Goal: Information Seeking & Learning: Find specific fact

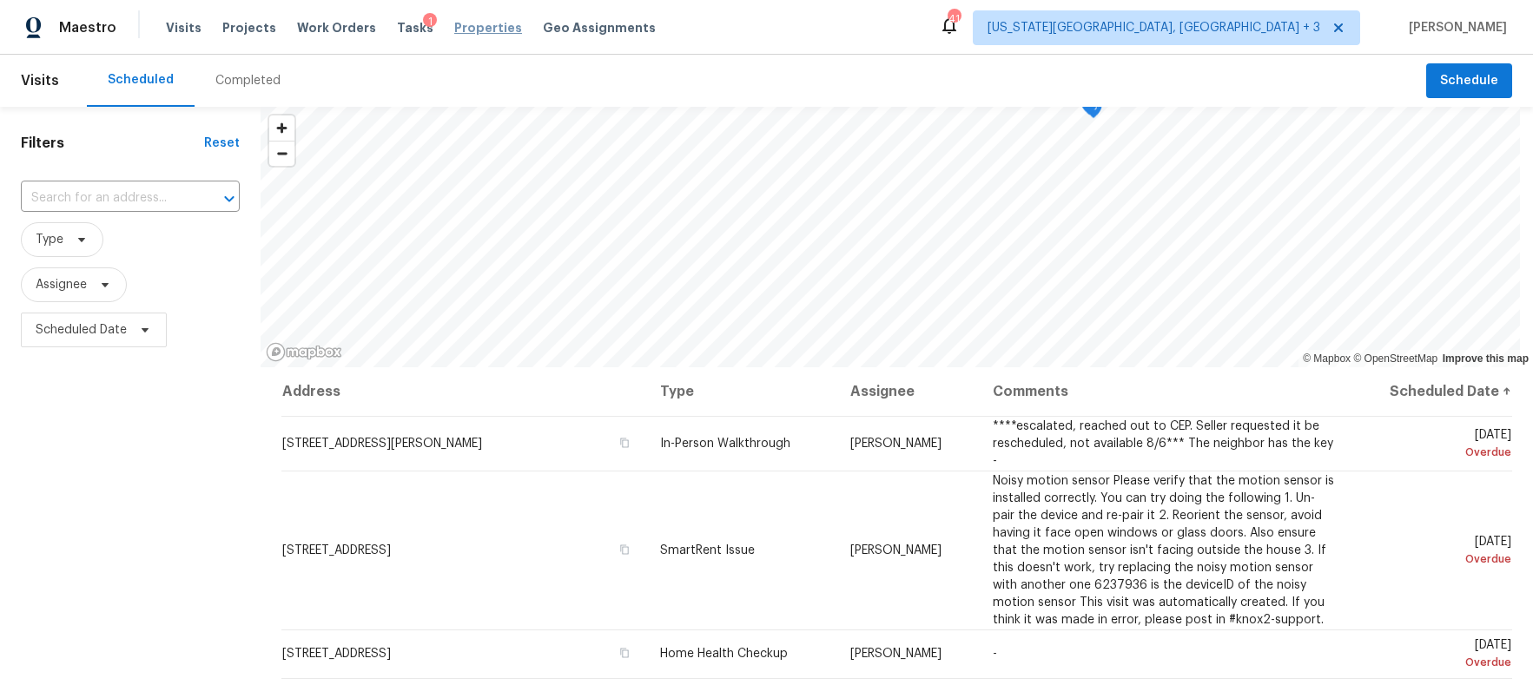
click at [464, 30] on span "Properties" at bounding box center [488, 27] width 68 height 17
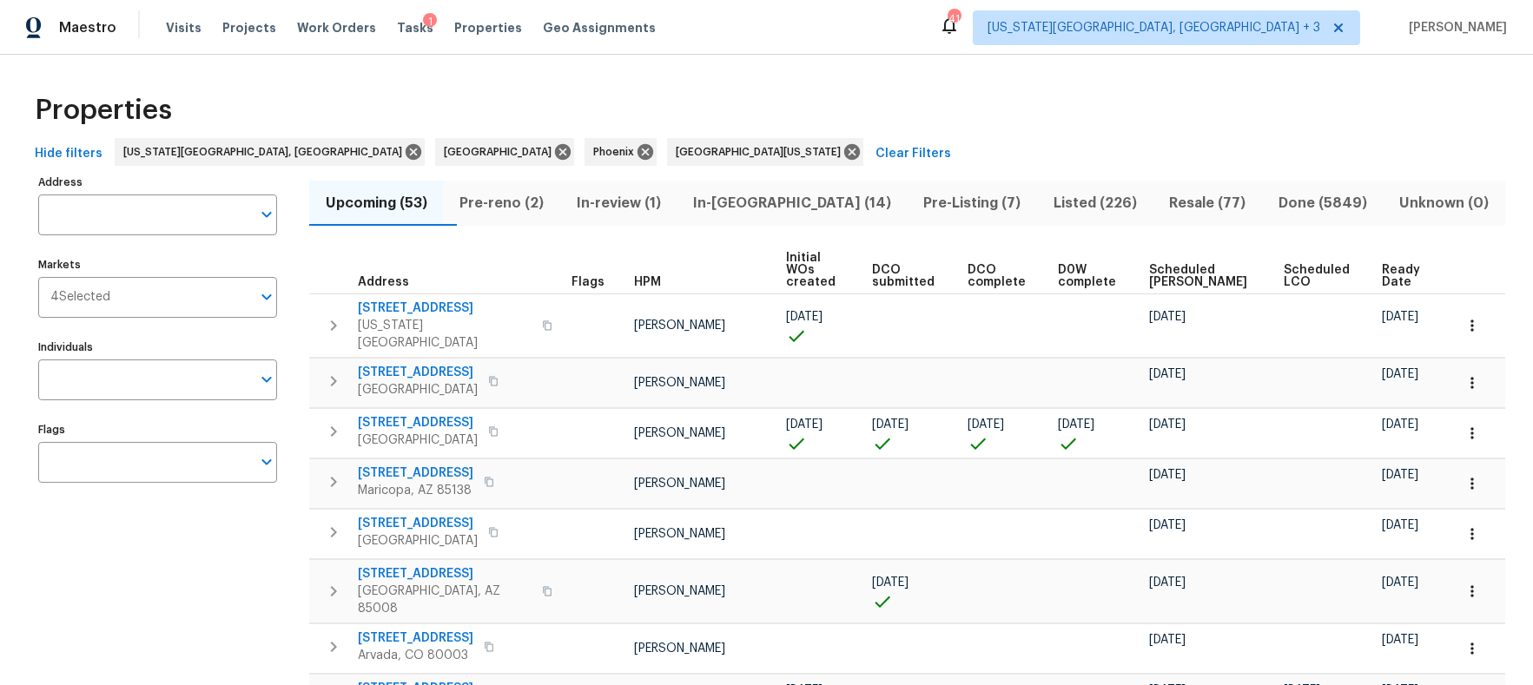
click at [87, 218] on input "Address" at bounding box center [144, 215] width 213 height 41
type input "500 n gila"
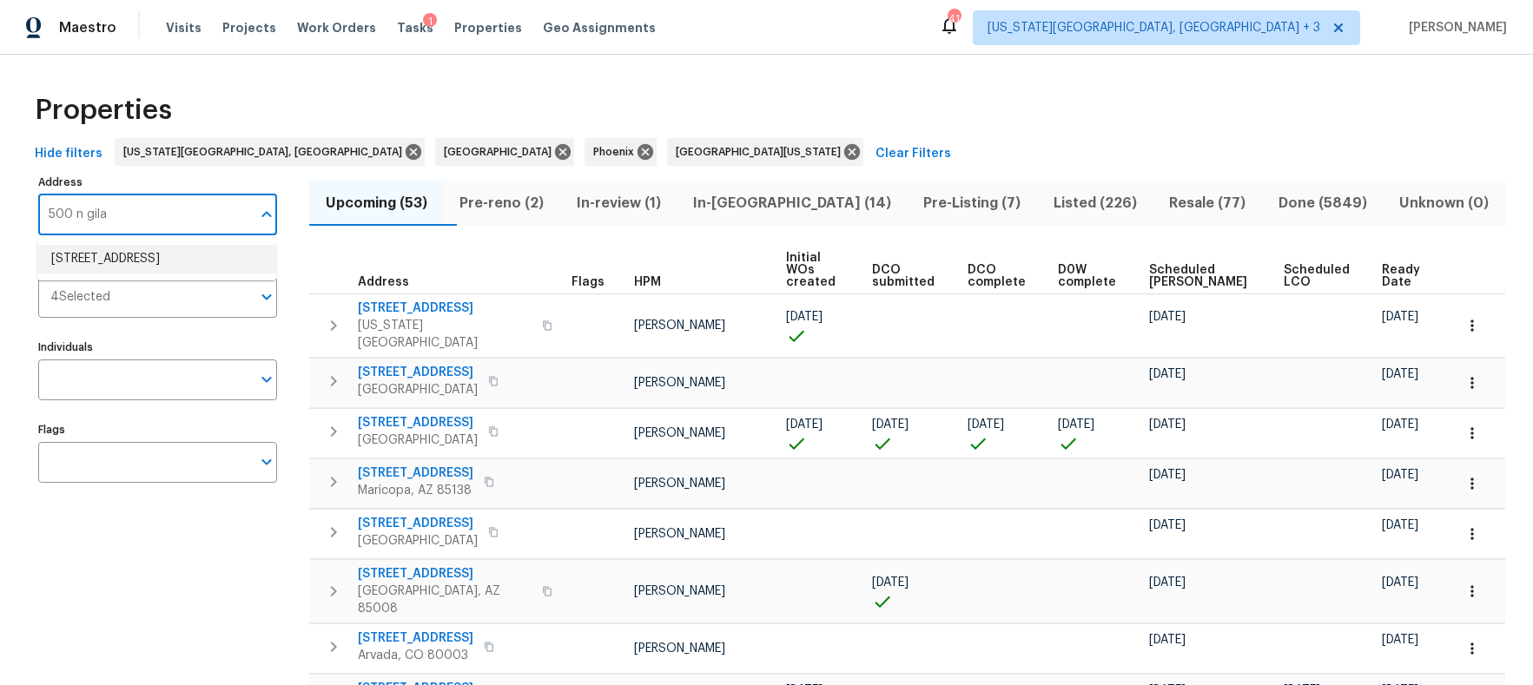
click at [97, 272] on li "500 N Gila Springs Blvd Unit 230 Chandler AZ 85226" at bounding box center [156, 259] width 239 height 29
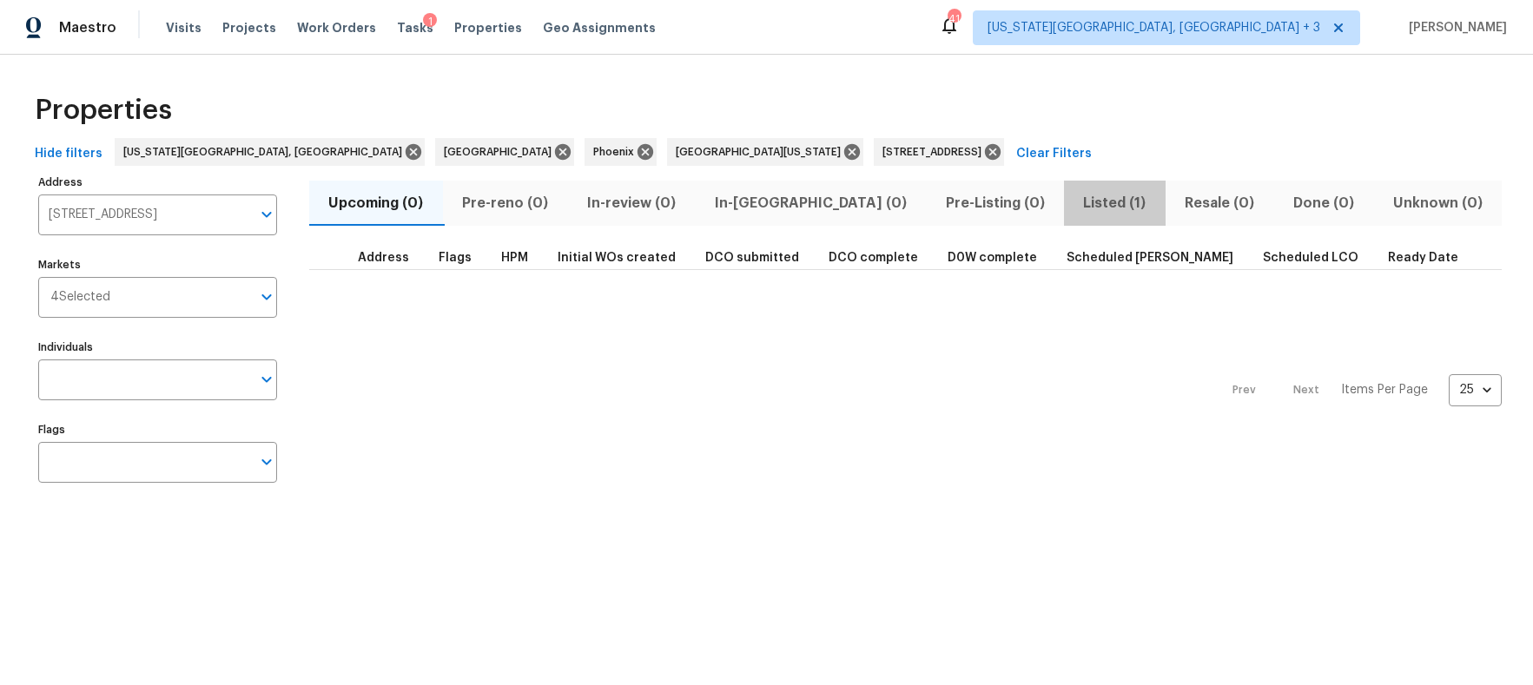
click at [1074, 201] on span "Listed (1)" at bounding box center [1114, 203] width 81 height 24
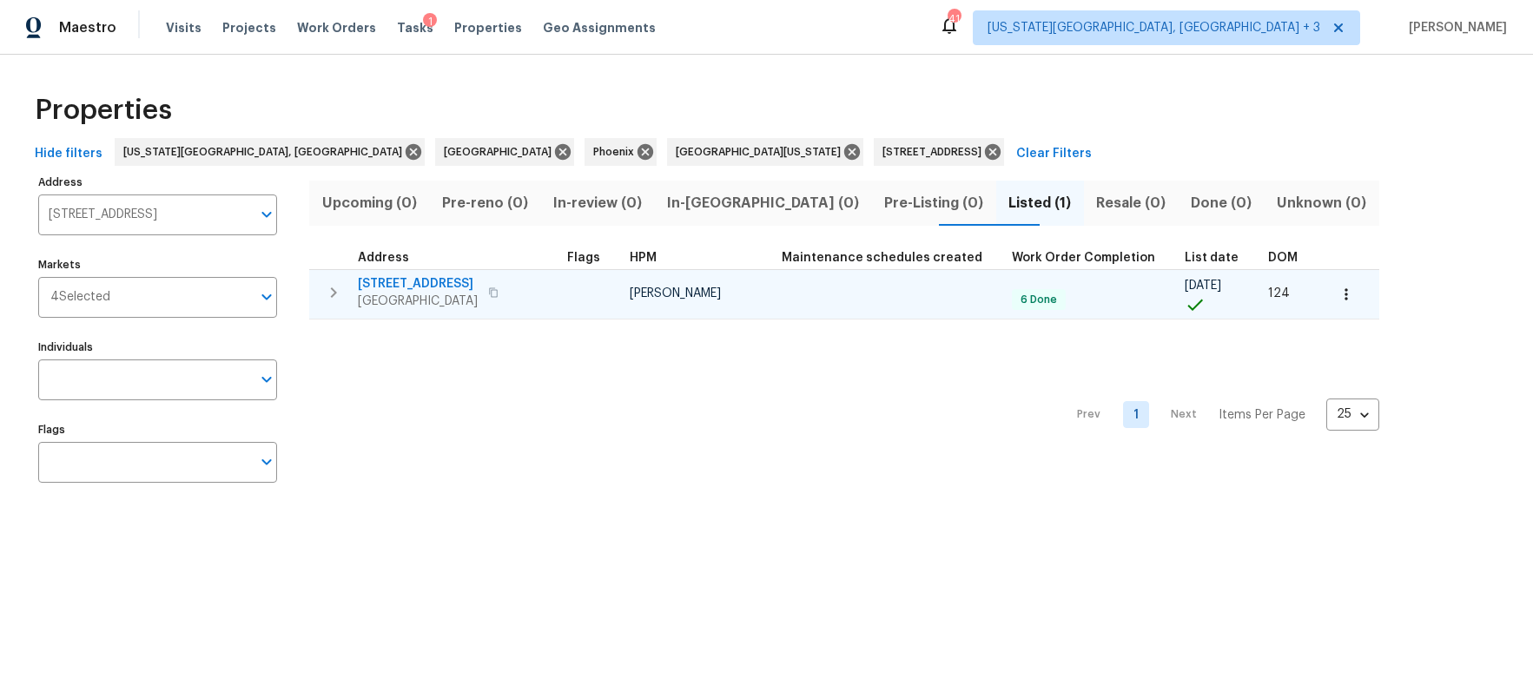
click at [478, 282] on span "[STREET_ADDRESS]" at bounding box center [418, 283] width 120 height 17
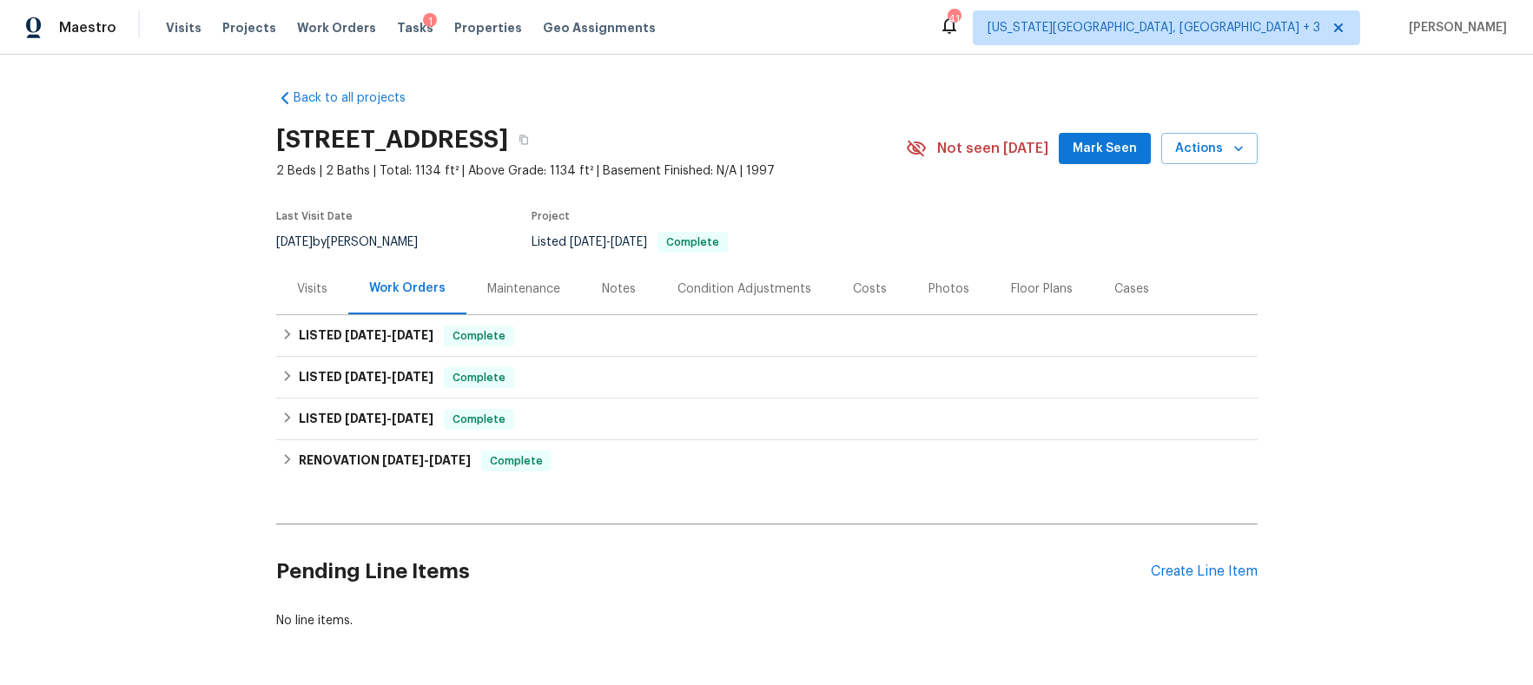
click at [861, 298] on div "Costs" at bounding box center [870, 289] width 34 height 17
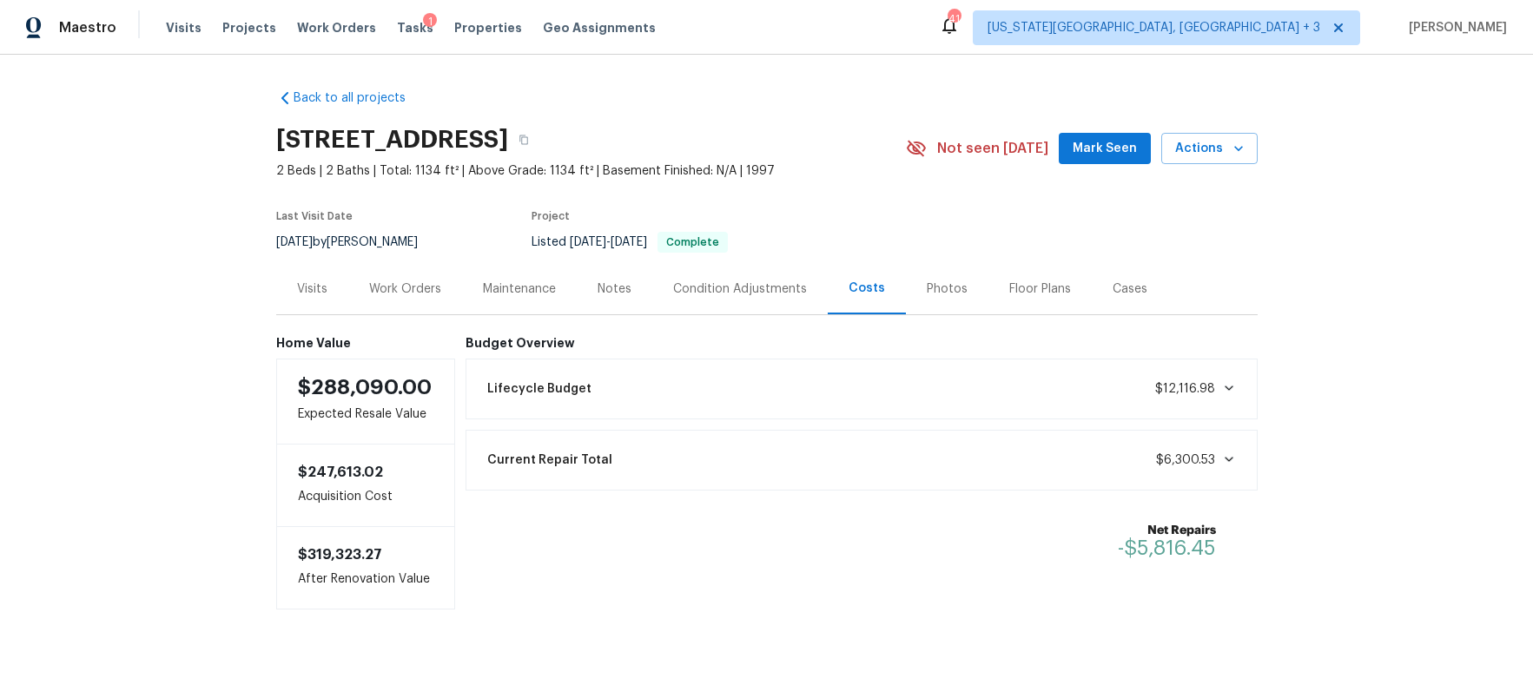
click at [398, 298] on div "Work Orders" at bounding box center [405, 289] width 72 height 17
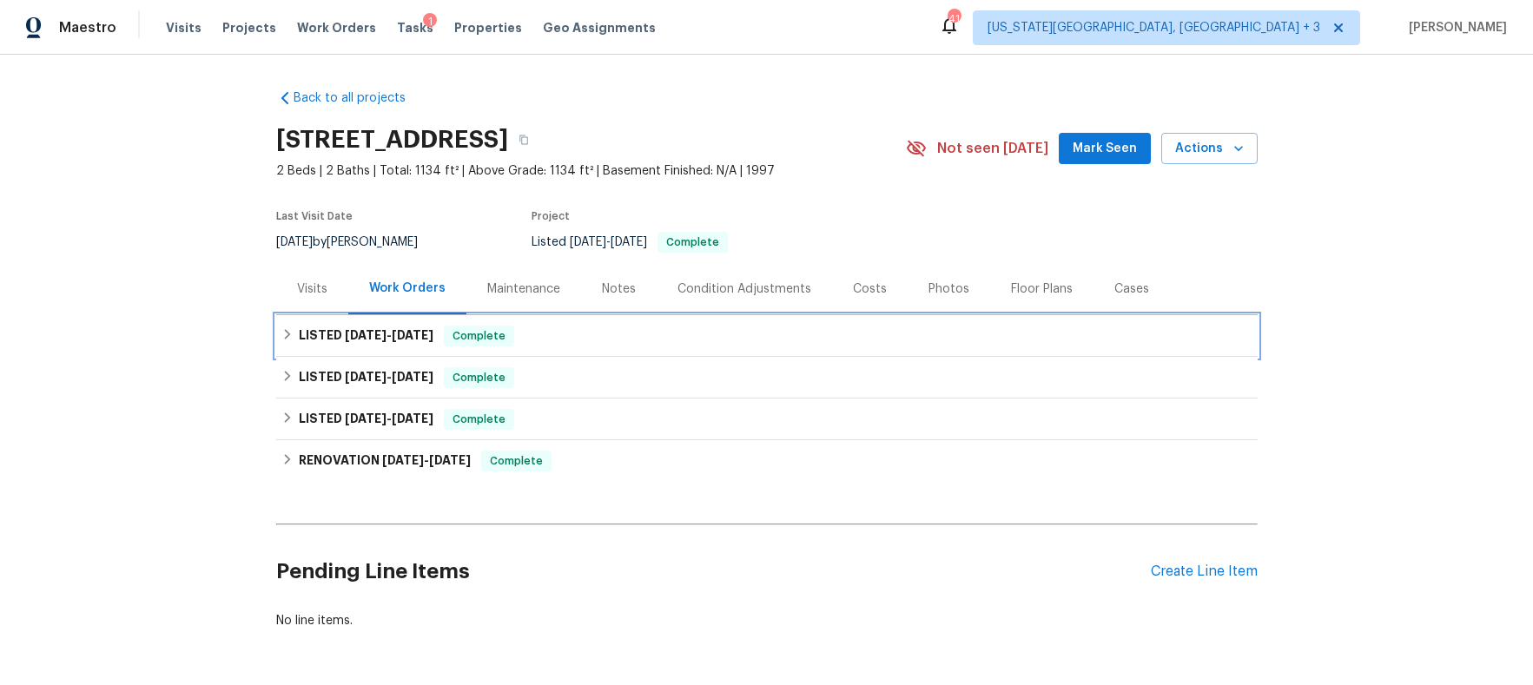
click at [284, 340] on icon at bounding box center [287, 334] width 6 height 10
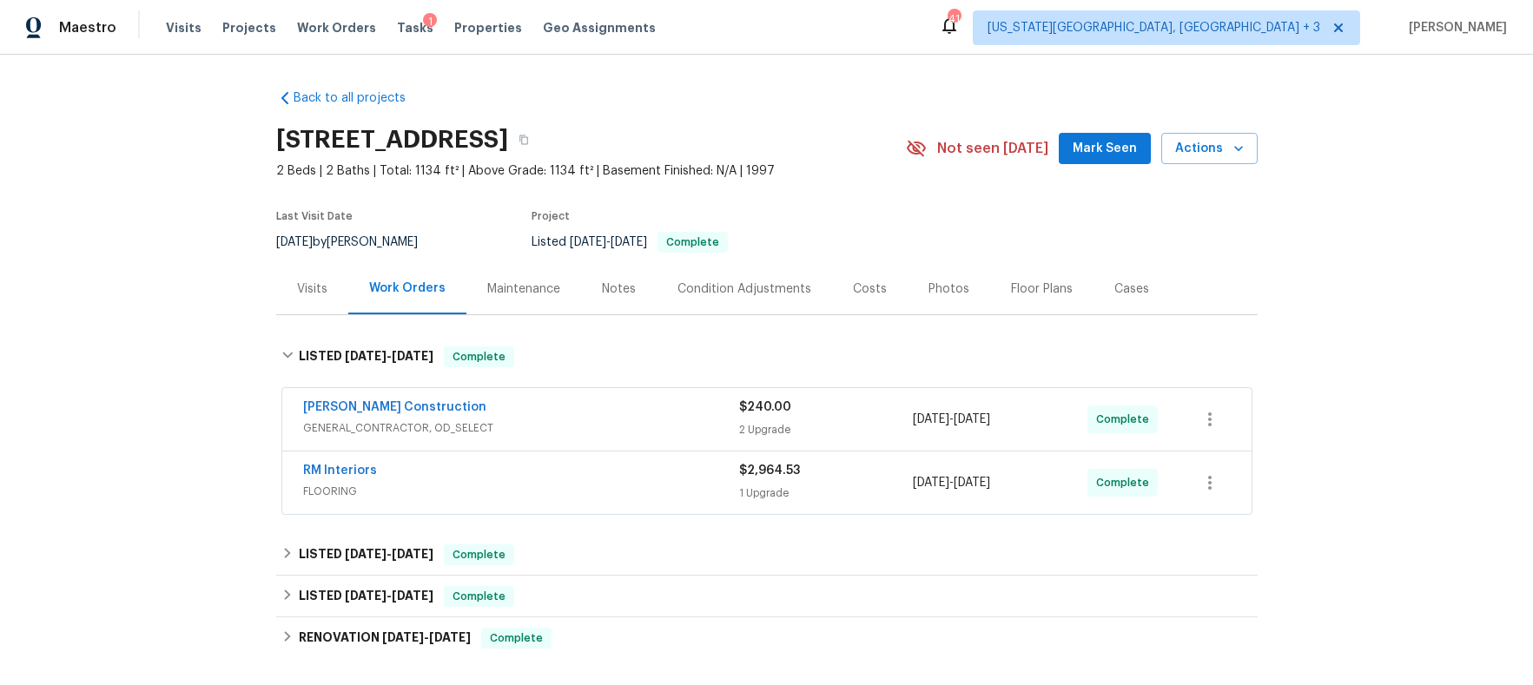
click at [538, 420] on div "[PERSON_NAME] Construction" at bounding box center [521, 409] width 436 height 21
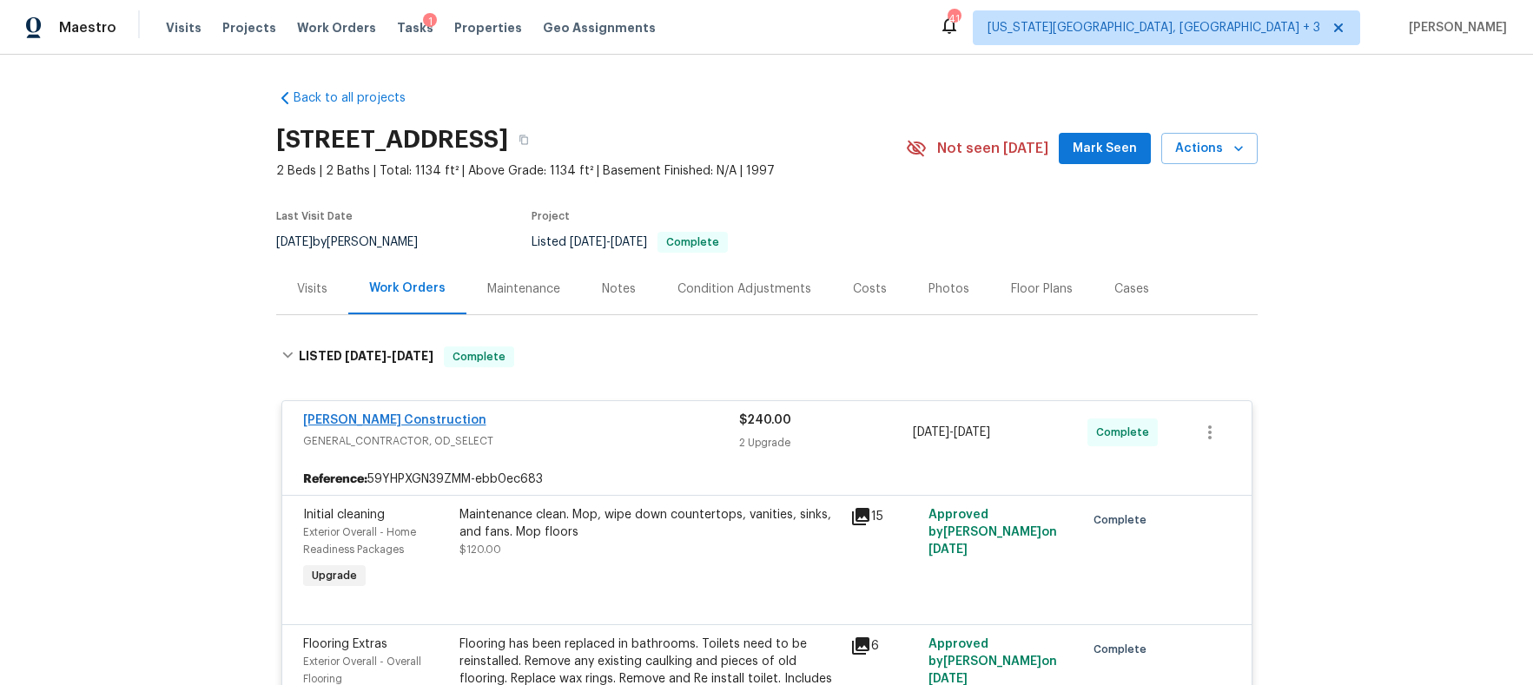
click at [380, 426] on link "[PERSON_NAME] Construction" at bounding box center [394, 420] width 183 height 12
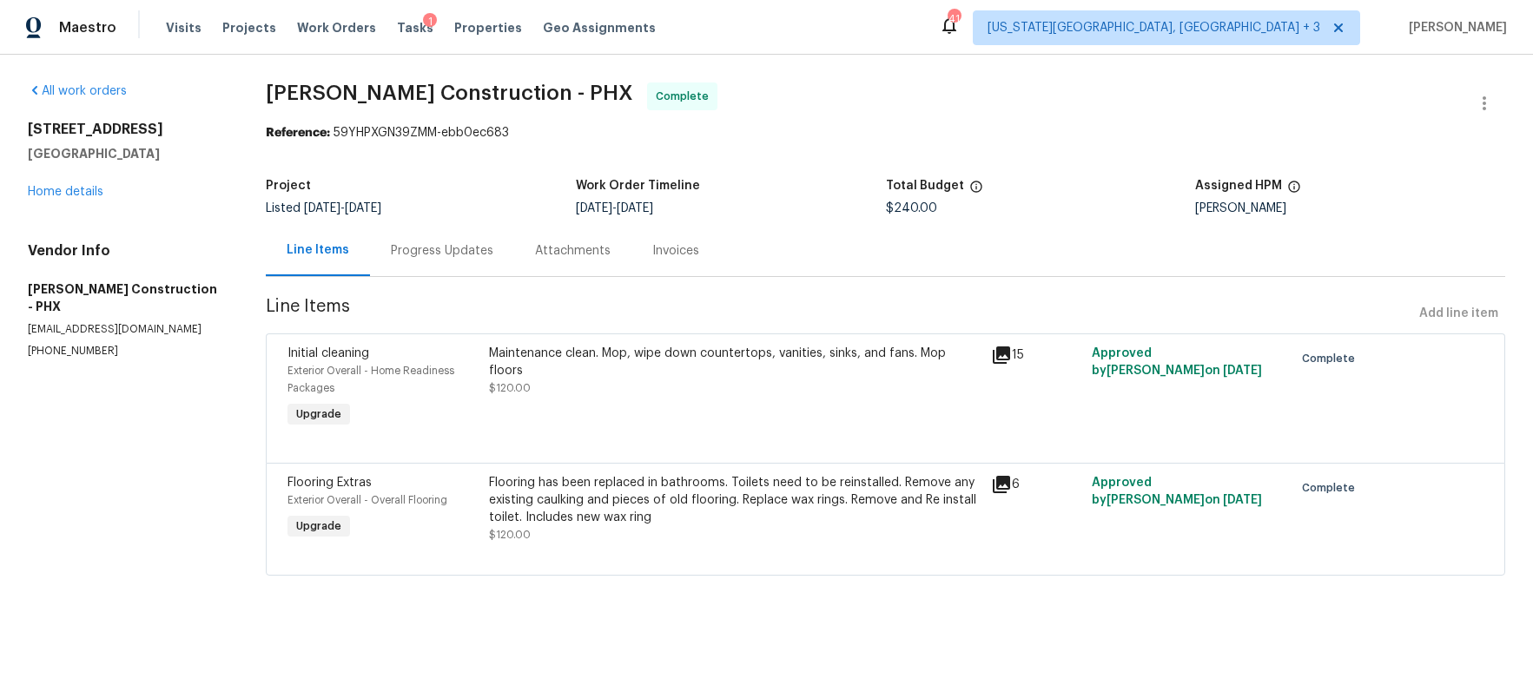
click at [674, 256] on div "Invoices" at bounding box center [675, 250] width 47 height 17
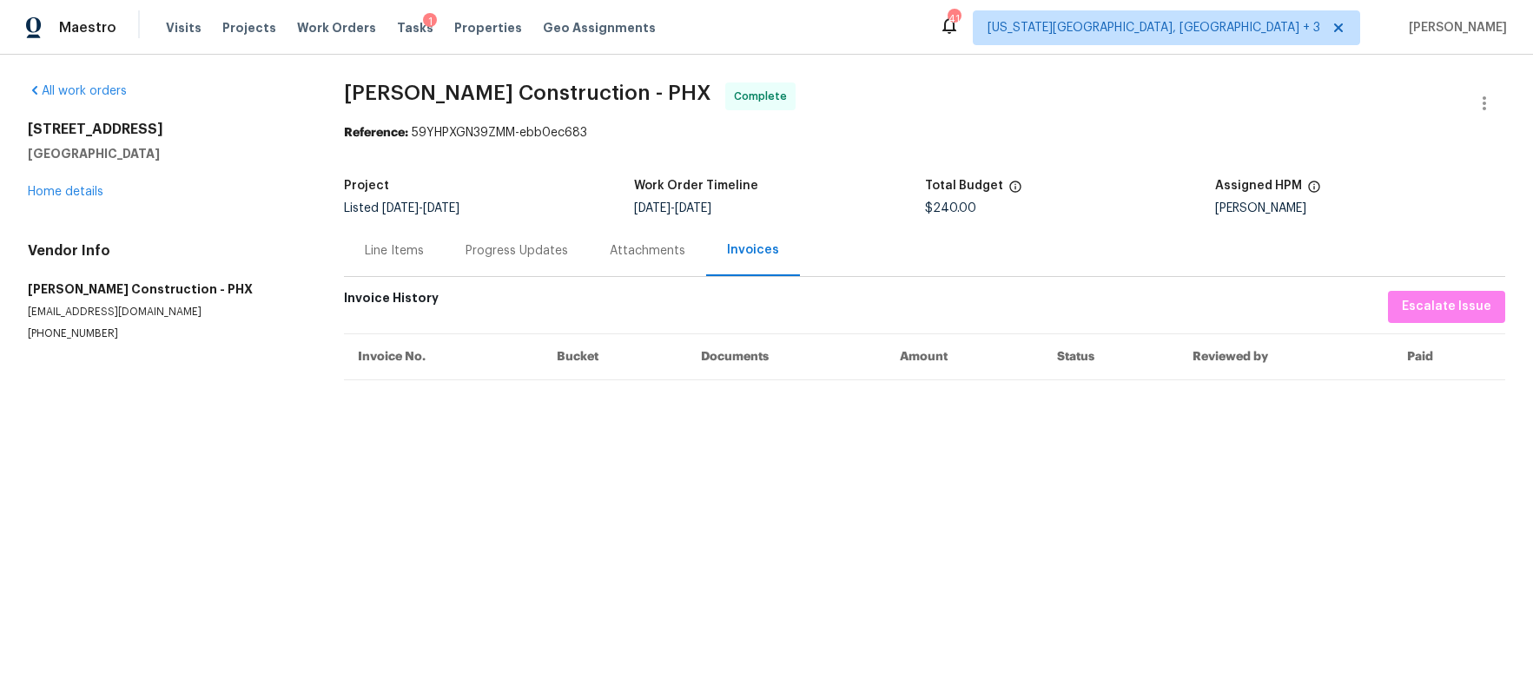
click at [690, 329] on div "Invoice History Escalate Issue Invoice No. Bucket Documents Amount Status Revie…" at bounding box center [924, 335] width 1161 height 89
click at [406, 250] on div "Line Items" at bounding box center [394, 250] width 59 height 17
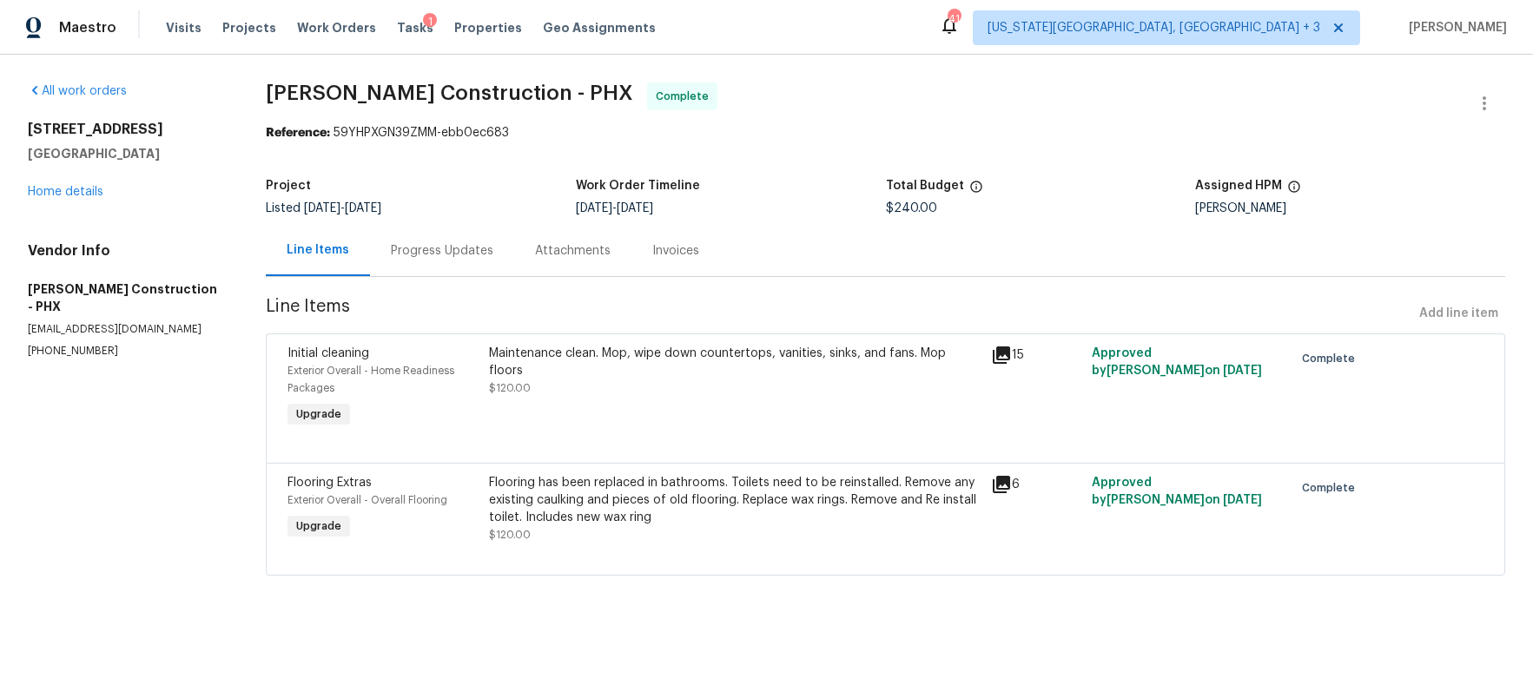
click at [546, 357] on div "Maintenance clean. Mop, wipe down countertops, vanities, sinks, and fans. Mop f…" at bounding box center [735, 362] width 493 height 35
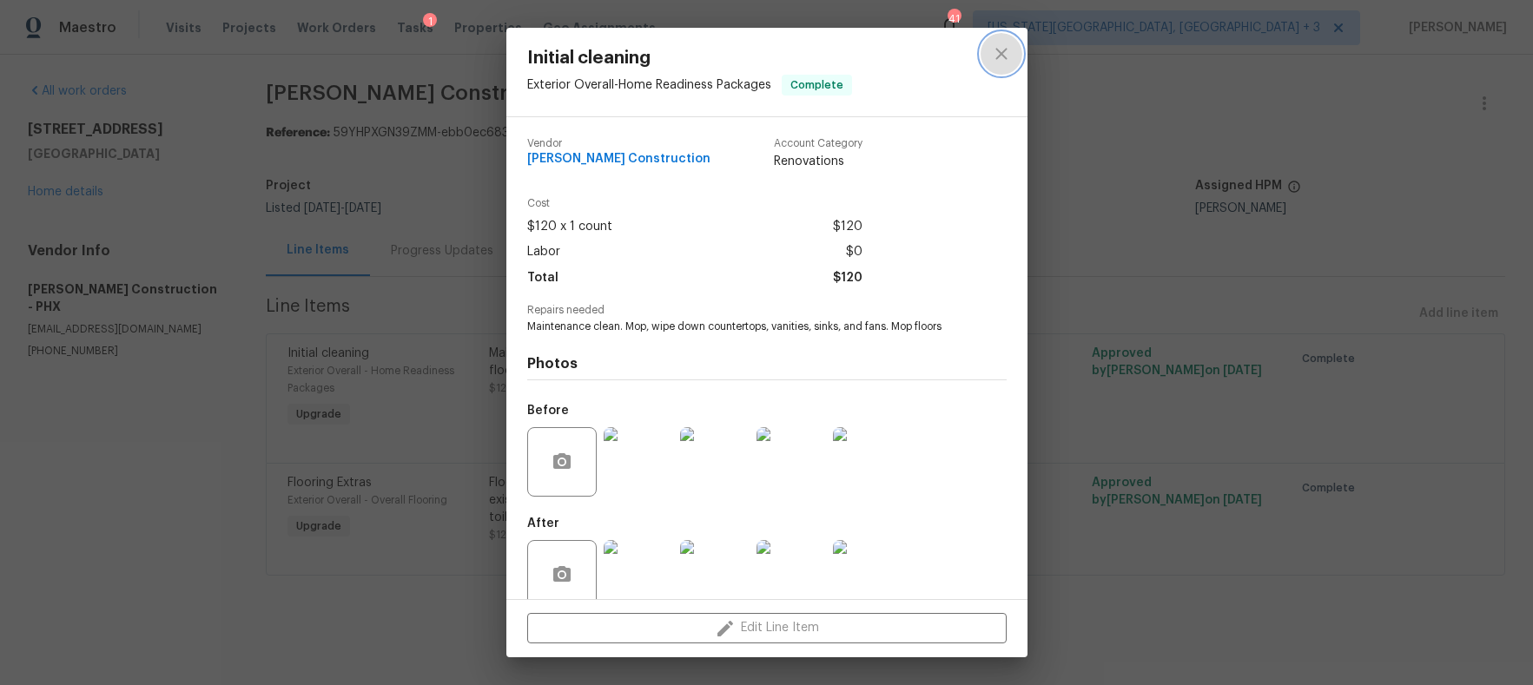
click at [995, 53] on icon "close" at bounding box center [1001, 53] width 21 height 21
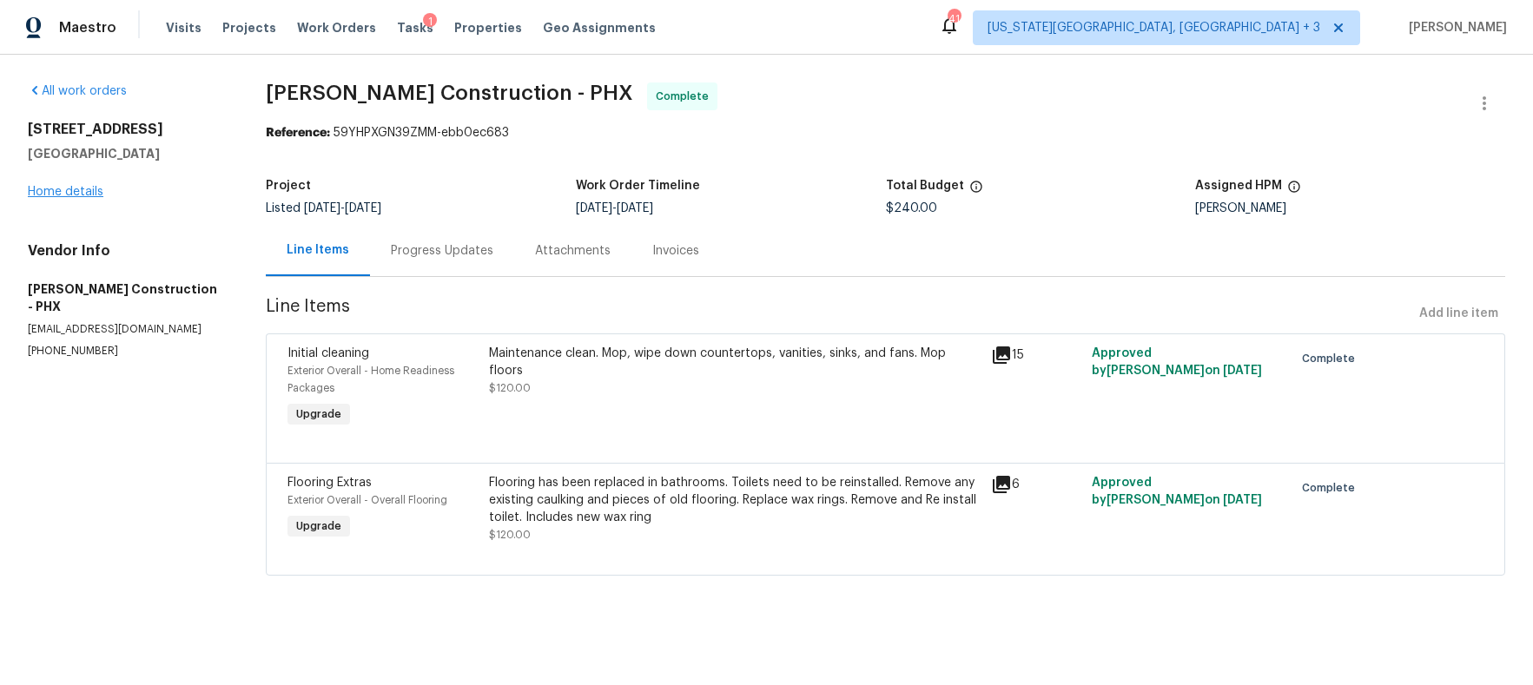
click at [83, 198] on link "Home details" at bounding box center [66, 192] width 76 height 12
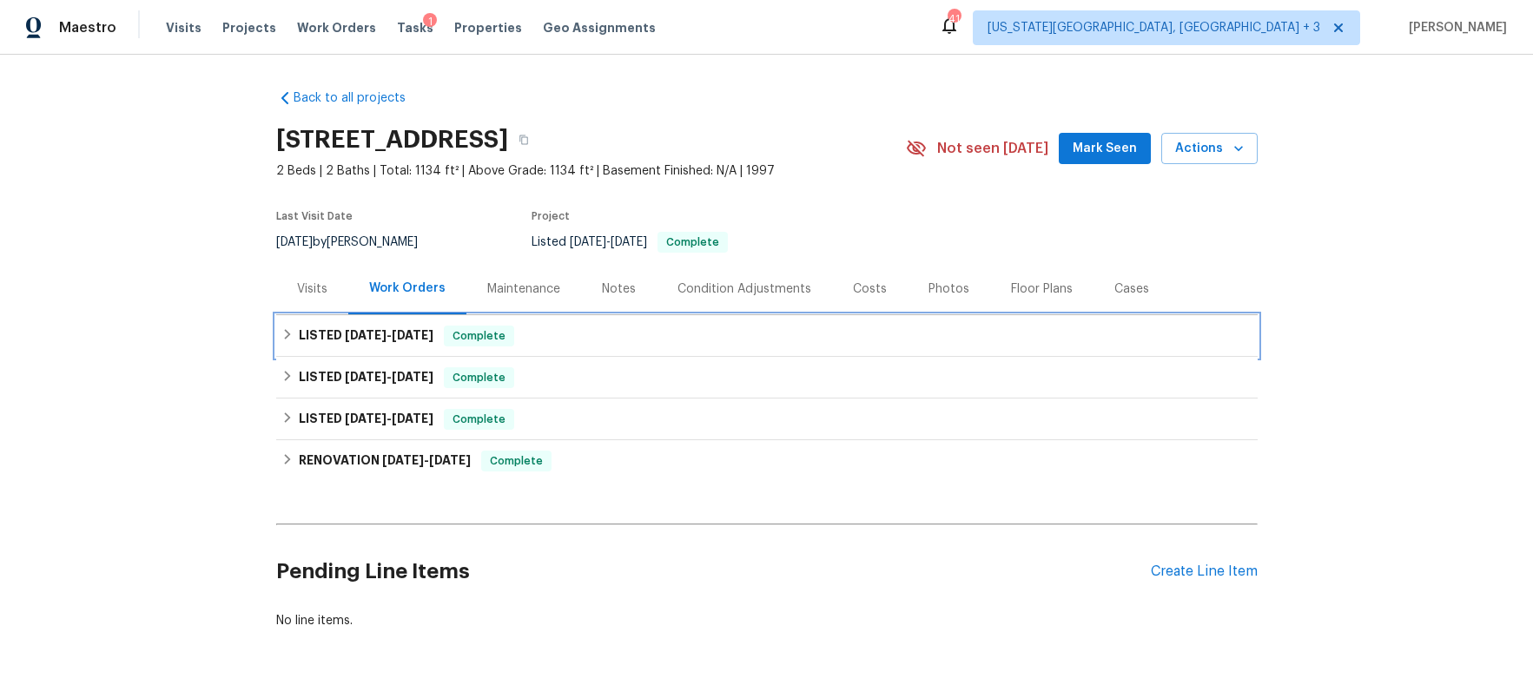
click at [288, 347] on div "LISTED [DATE] - [DATE] Complete" at bounding box center [766, 336] width 971 height 21
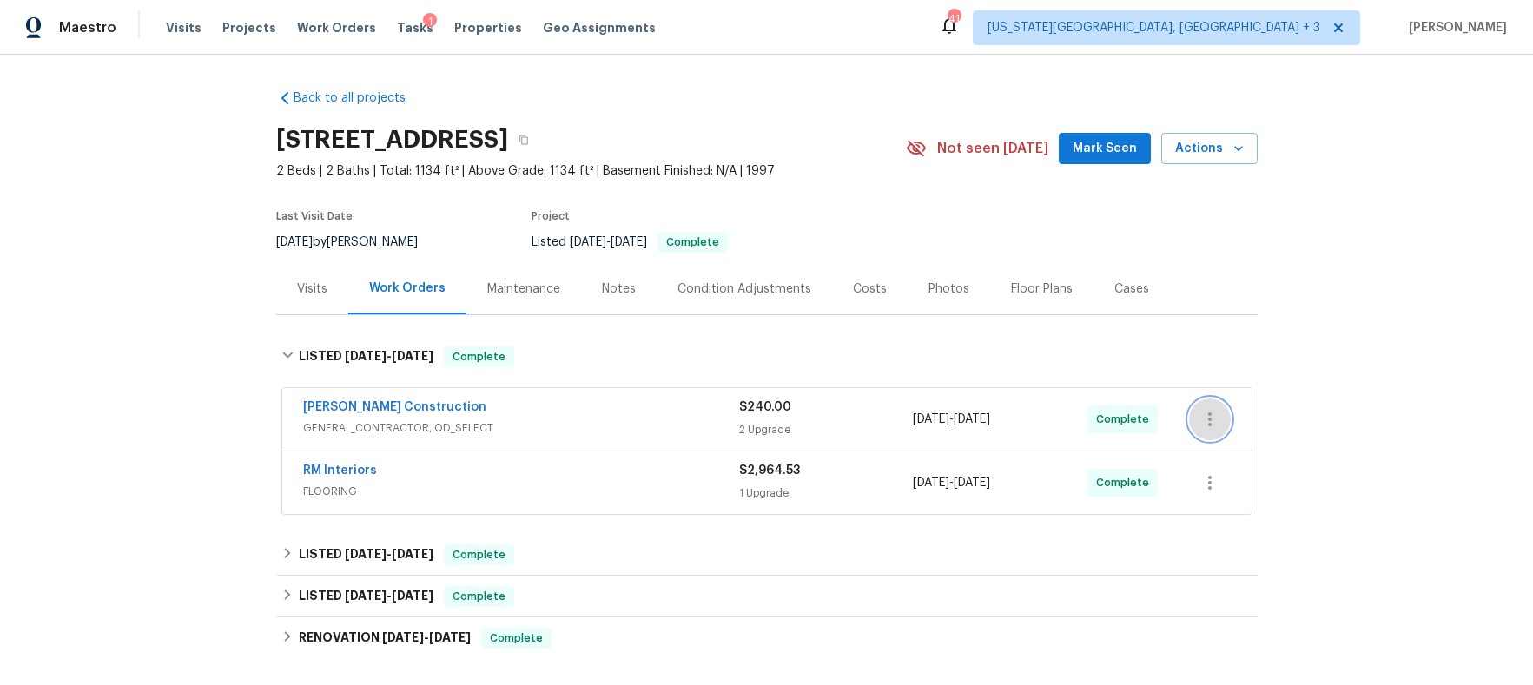
click at [1207, 430] on icon "button" at bounding box center [1210, 419] width 21 height 21
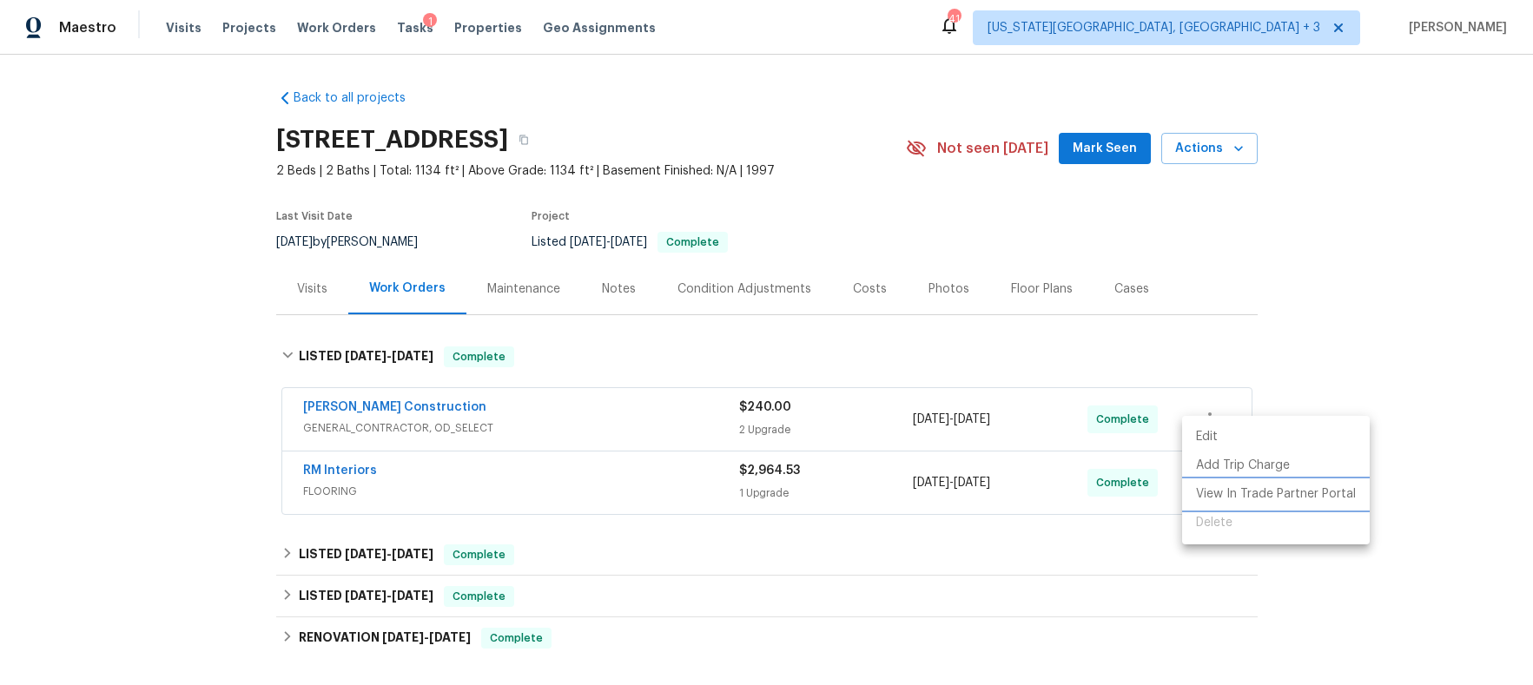
click at [1266, 497] on li "View In Trade Partner Portal" at bounding box center [1276, 494] width 188 height 29
